Goal: Obtain resource: Download file/media

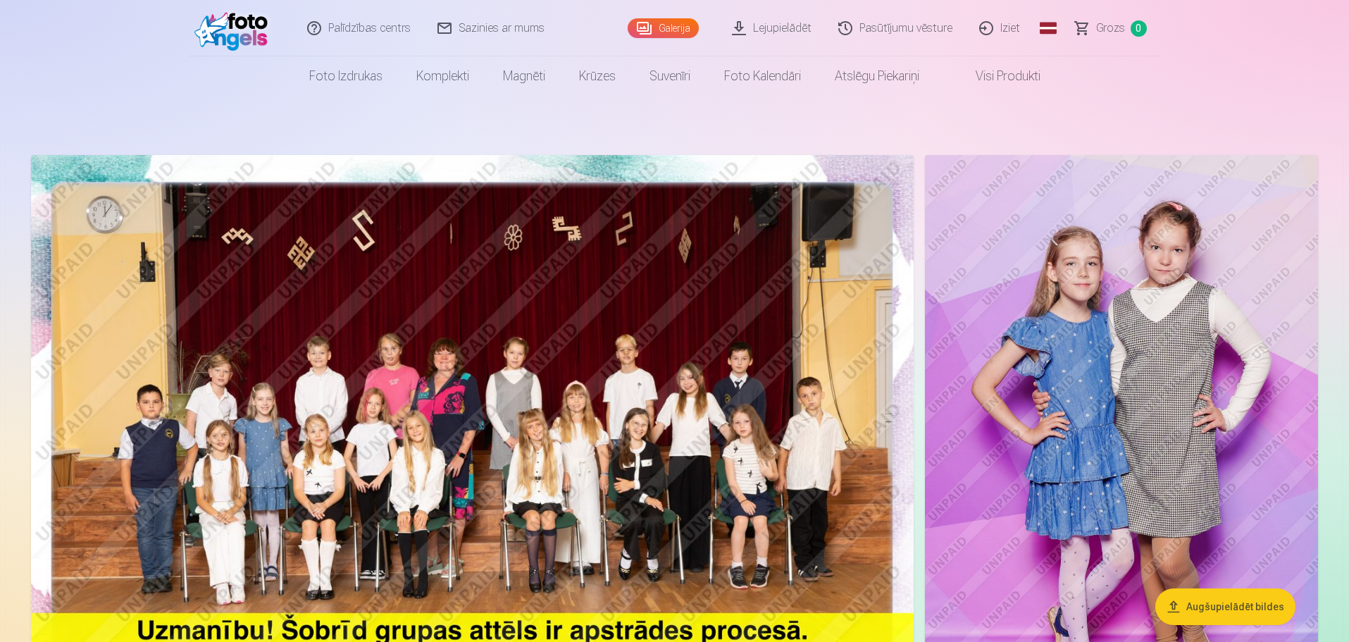
click at [681, 29] on link "Galerija" at bounding box center [663, 28] width 71 height 20
click at [654, 25] on link "Galerija" at bounding box center [663, 28] width 71 height 20
click at [646, 23] on link "Galerija" at bounding box center [663, 28] width 71 height 20
click at [770, 28] on link "Lejupielādēt" at bounding box center [772, 28] width 106 height 56
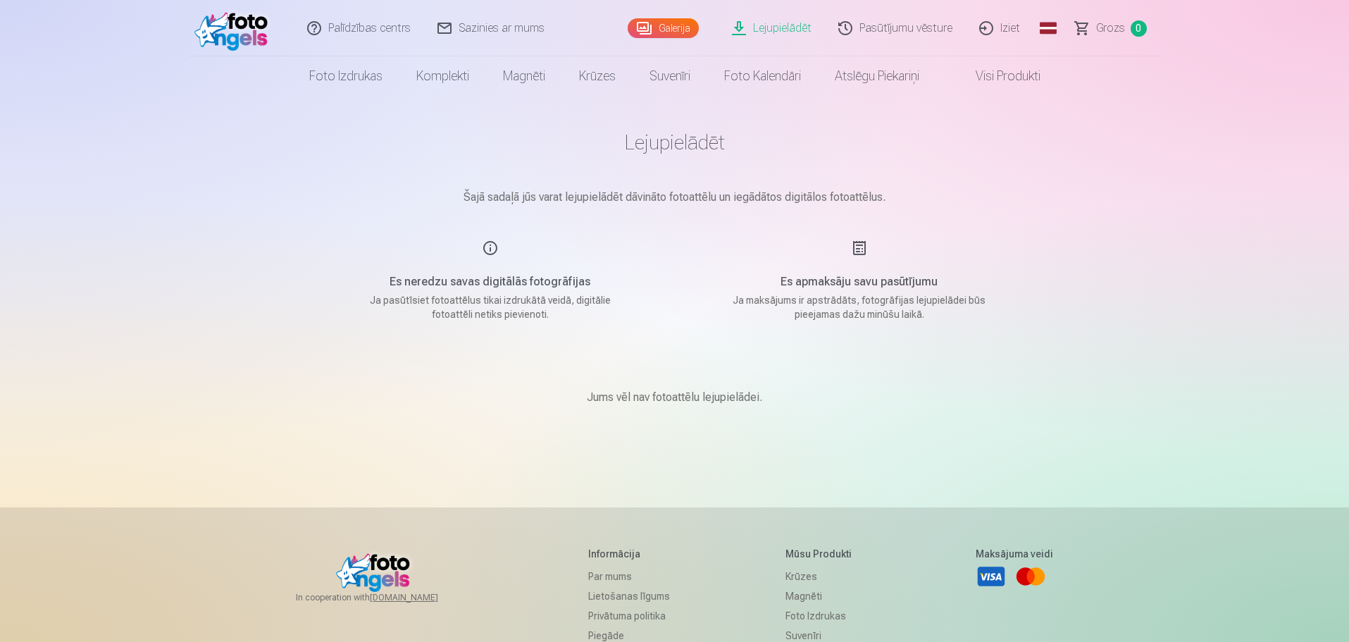
click at [899, 30] on link "Pasūtījumu vēsture" at bounding box center [896, 28] width 141 height 56
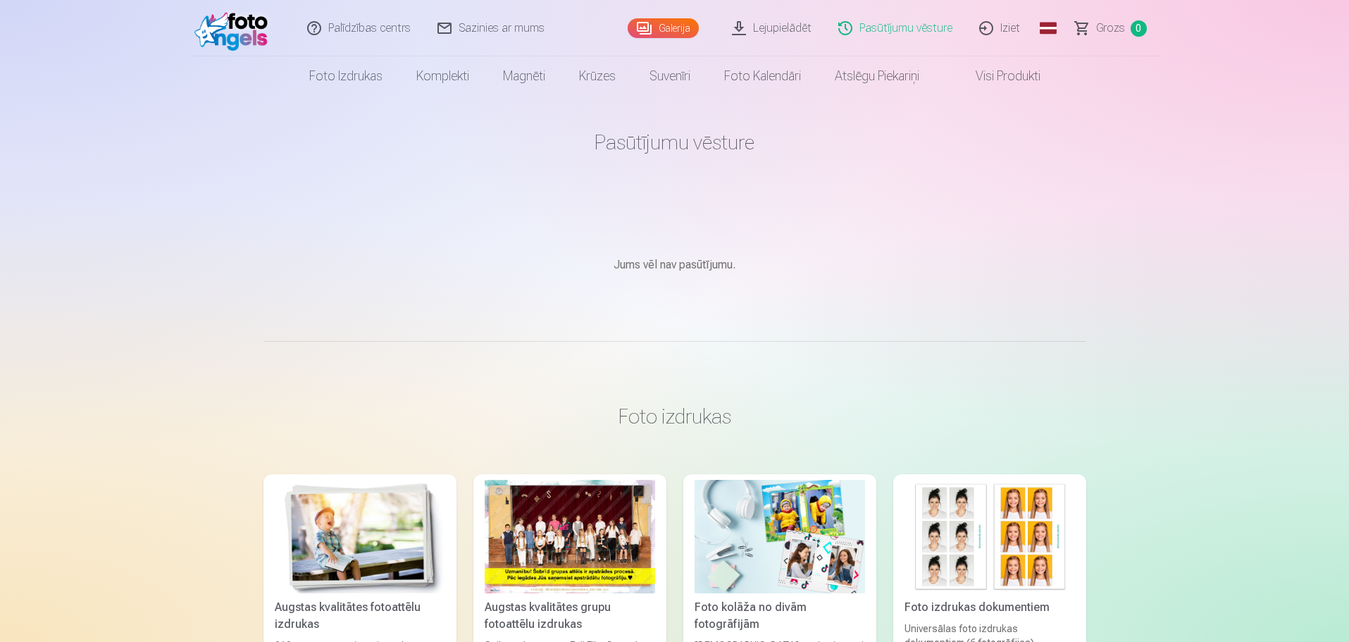
click at [804, 29] on link "Lejupielādēt" at bounding box center [772, 28] width 106 height 56
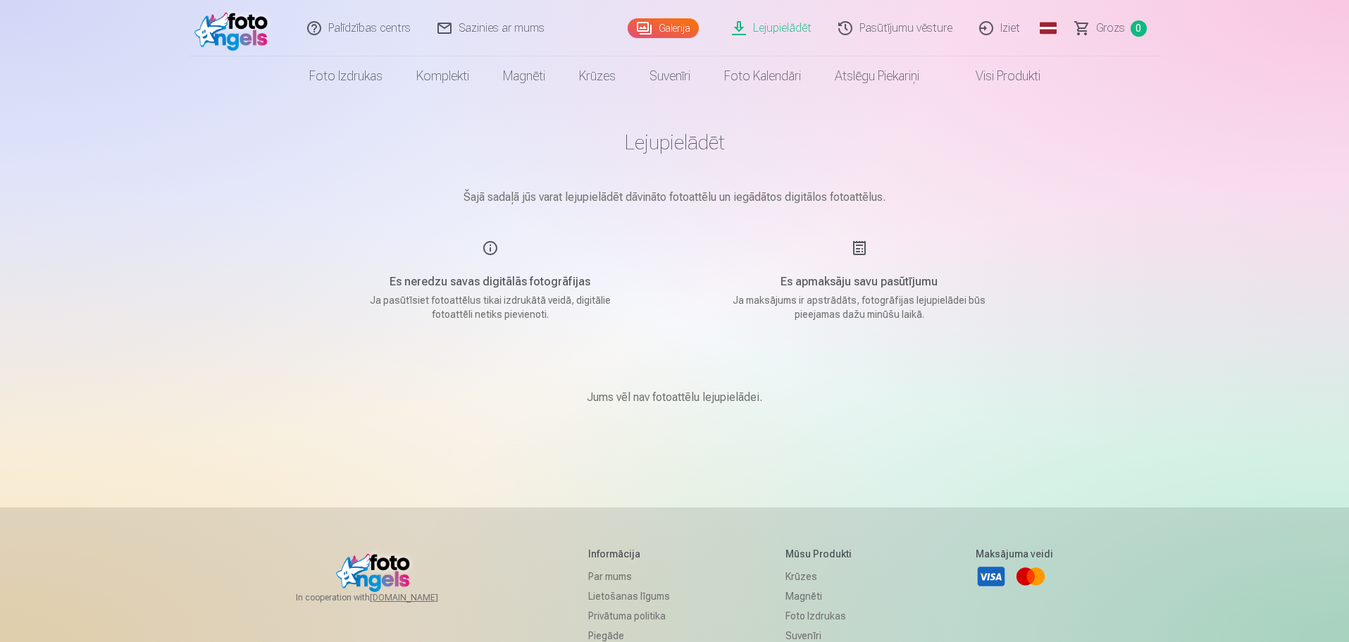
click at [684, 30] on link "Galerija" at bounding box center [663, 28] width 71 height 20
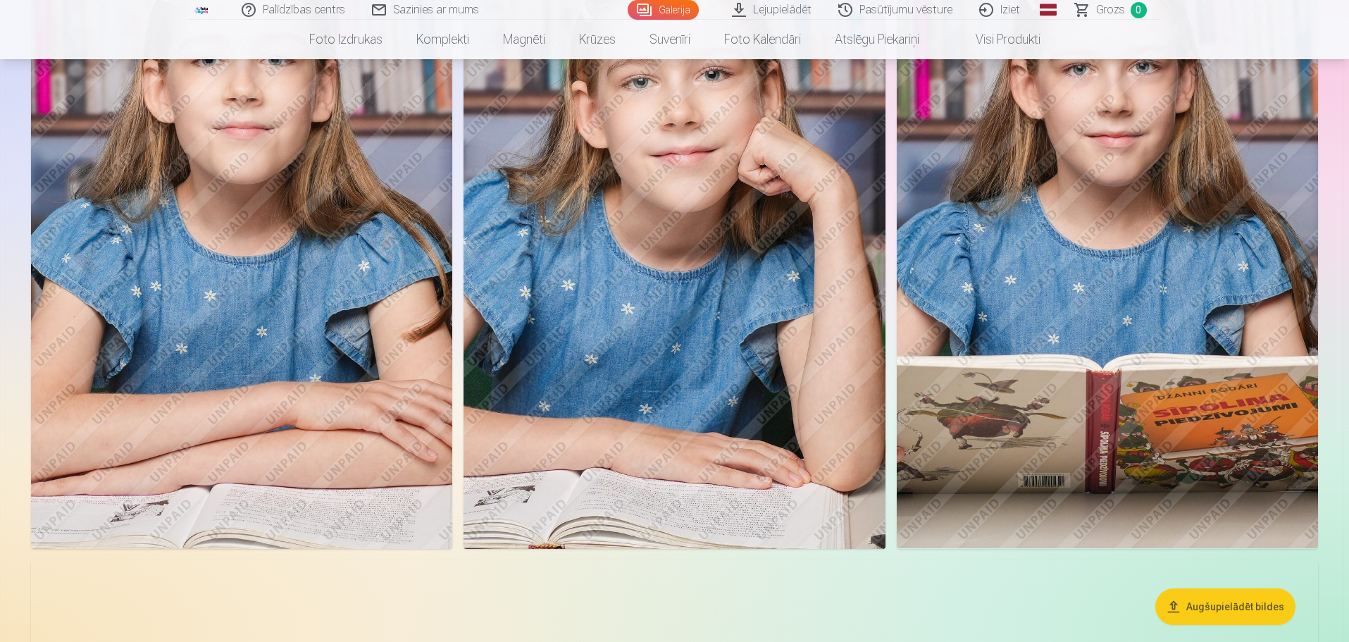
scroll to position [845, 0]
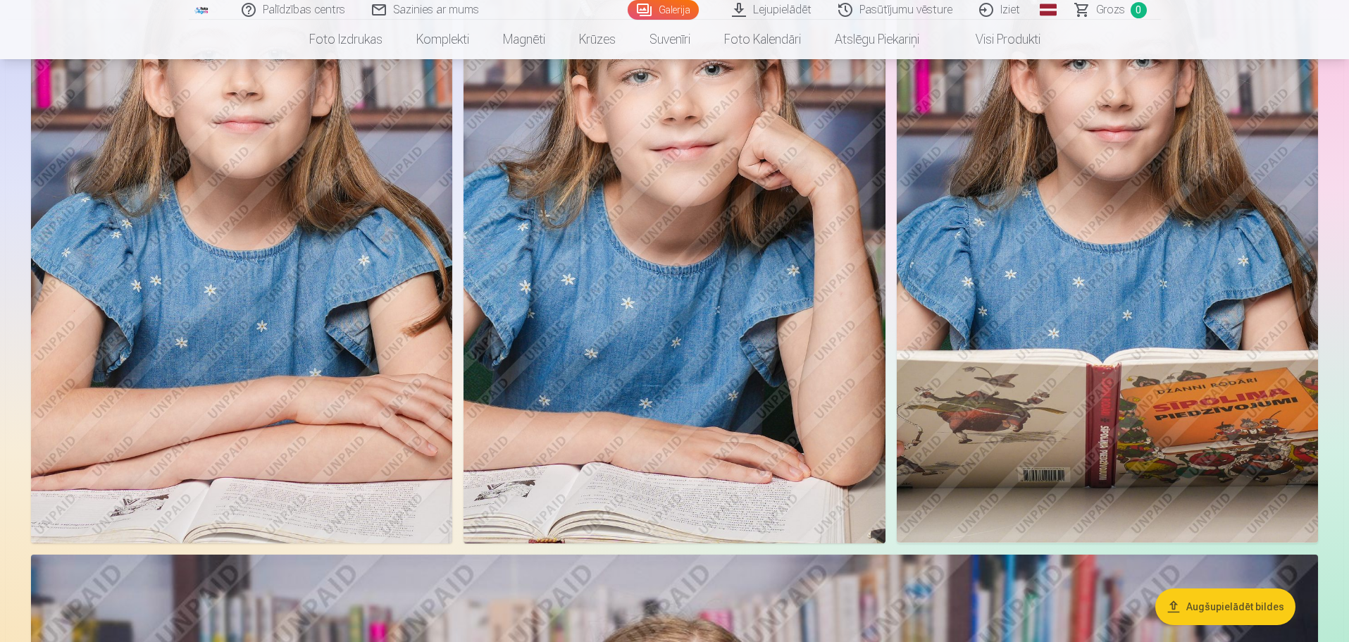
click at [1212, 604] on button "Augšupielādēt bildes" at bounding box center [1225, 606] width 140 height 37
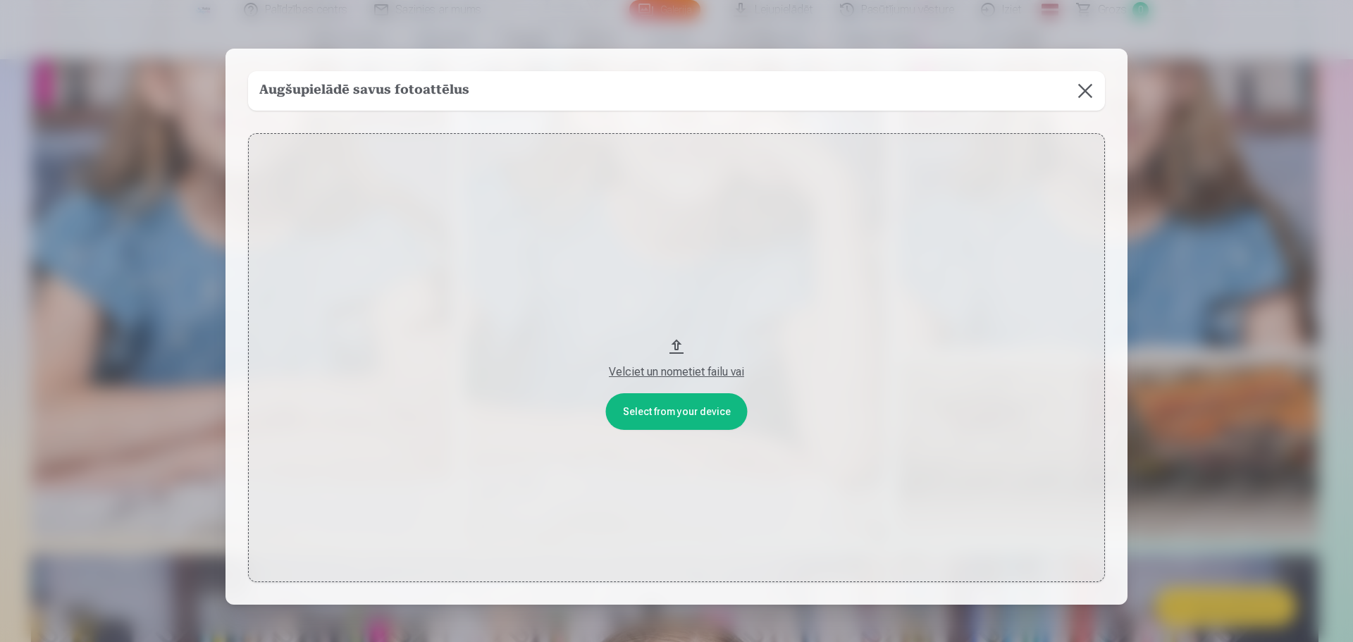
click at [1084, 87] on button at bounding box center [1084, 90] width 39 height 39
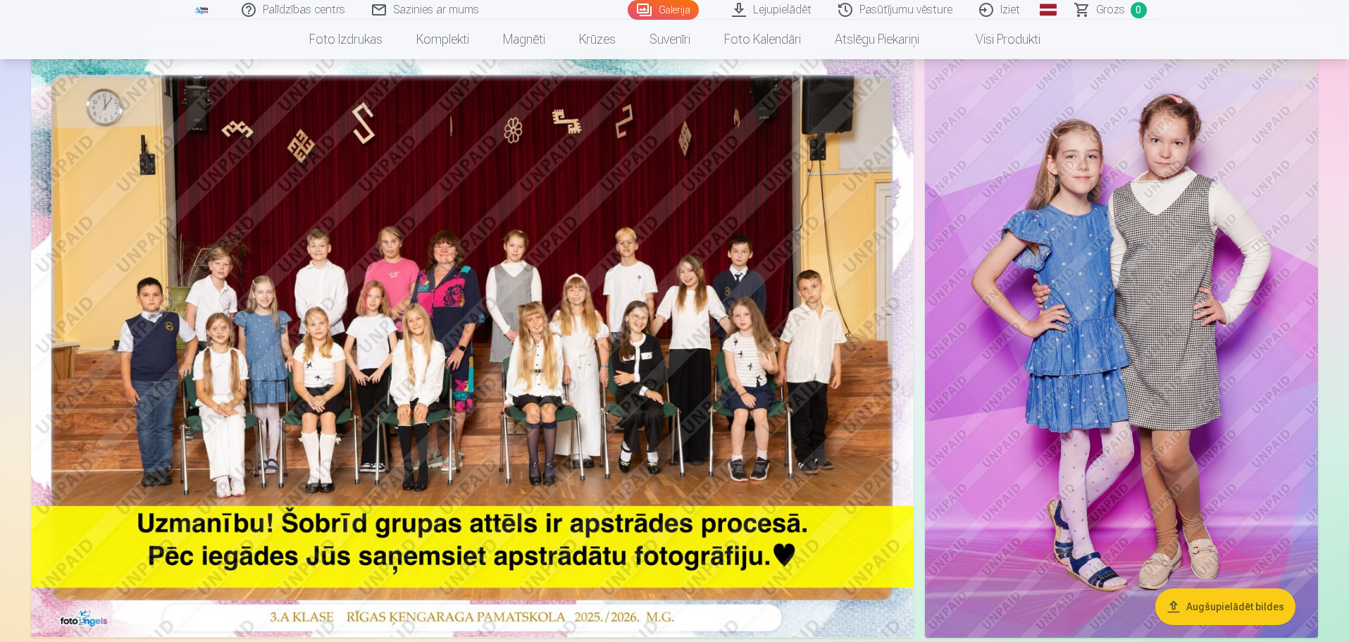
scroll to position [0, 0]
